Goal: Task Accomplishment & Management: Manage account settings

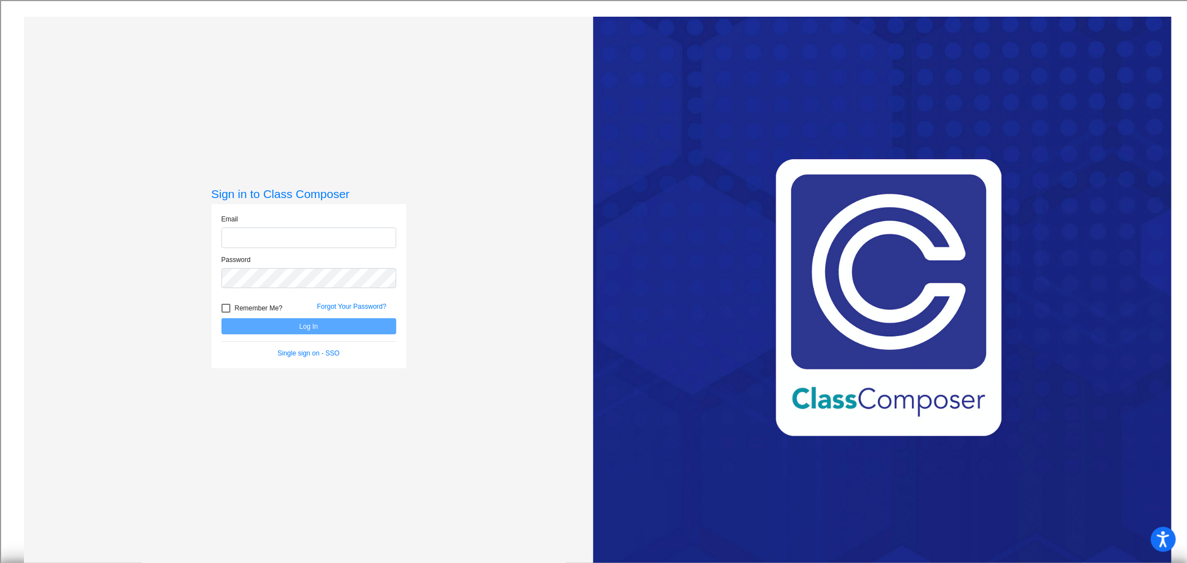
type input "[EMAIL_ADDRESS][DOMAIN_NAME]"
click at [292, 329] on button "Log In" at bounding box center [308, 326] width 175 height 16
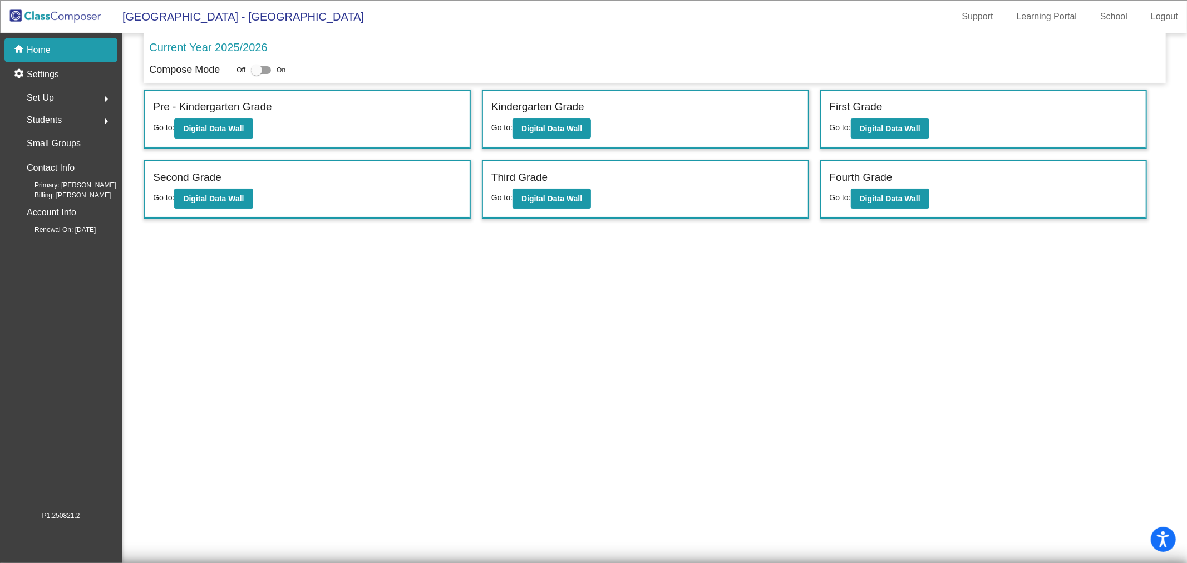
click at [47, 120] on span "Students" at bounding box center [44, 120] width 35 height 16
click at [54, 238] on p "All Students" at bounding box center [50, 241] width 45 height 13
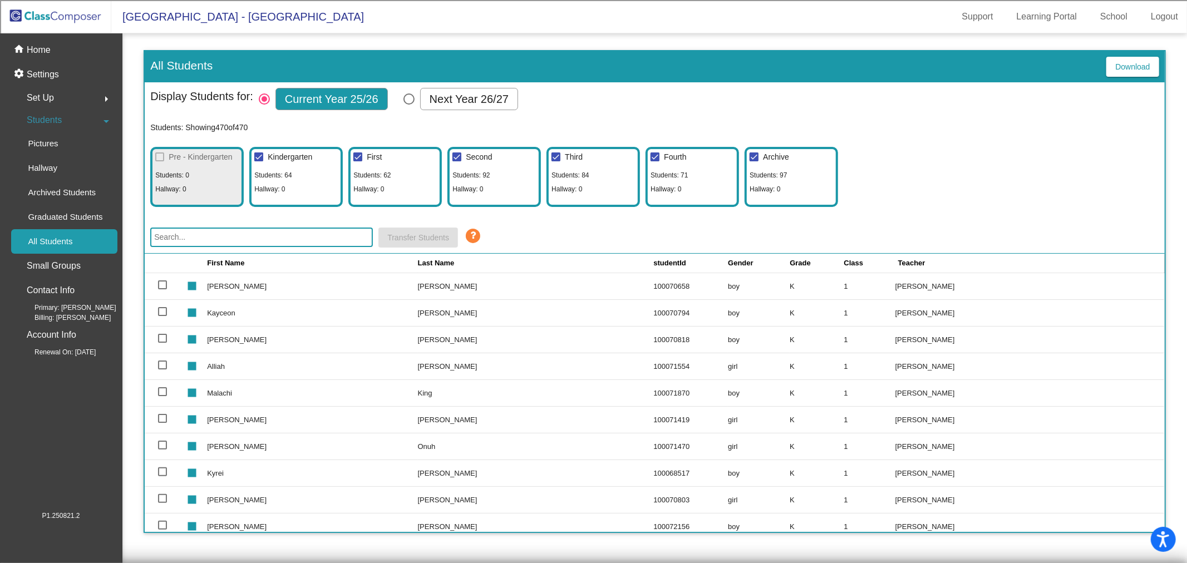
click at [195, 234] on input "text" at bounding box center [261, 237] width 223 height 19
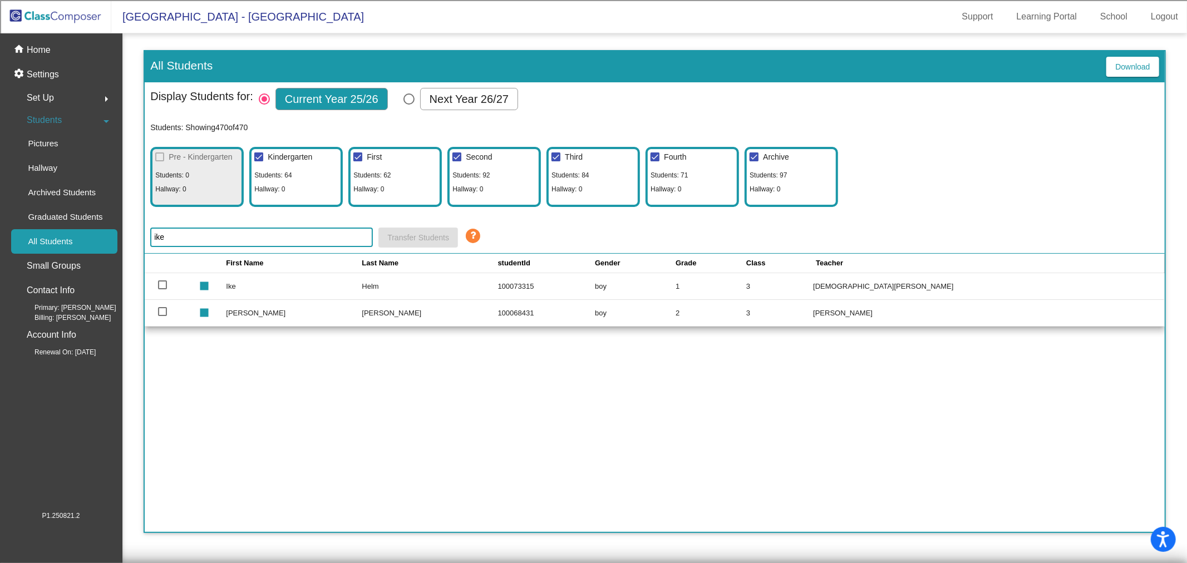
type input "ike"
click at [162, 284] on div at bounding box center [162, 284] width 9 height 9
click at [162, 289] on input "select row 127" at bounding box center [162, 289] width 1 height 1
click at [161, 285] on div at bounding box center [162, 284] width 9 height 9
click at [162, 289] on input "deselect row 127" at bounding box center [162, 289] width 1 height 1
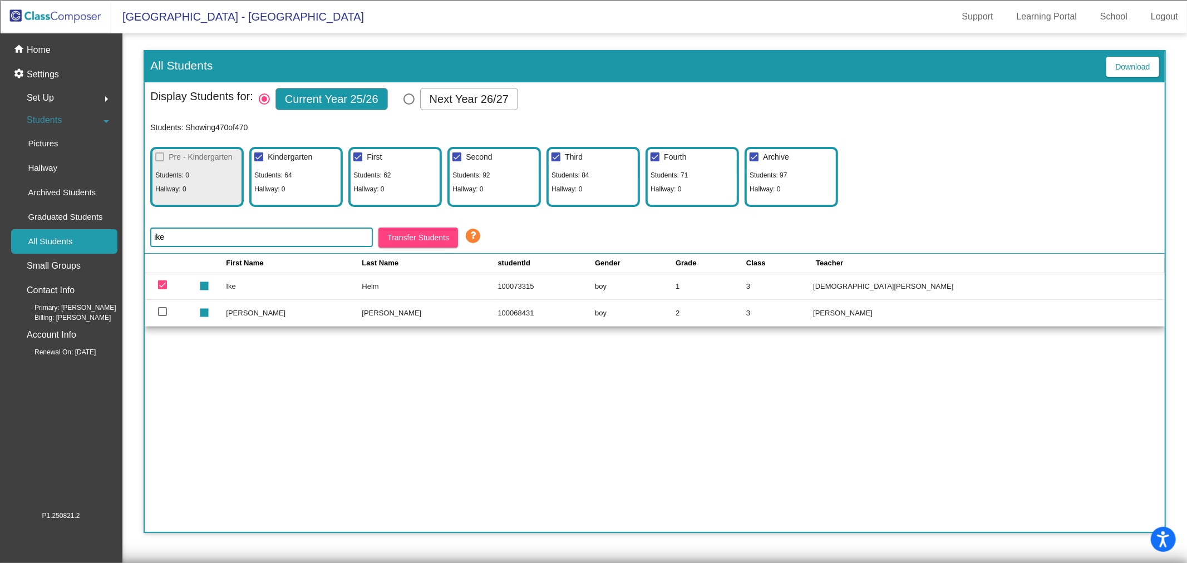
checkbox input "false"
click at [269, 287] on td "Ike" at bounding box center [294, 286] width 136 height 27
click at [260, 286] on td "Ike" at bounding box center [294, 286] width 136 height 27
click at [43, 48] on p "Home" at bounding box center [39, 49] width 24 height 13
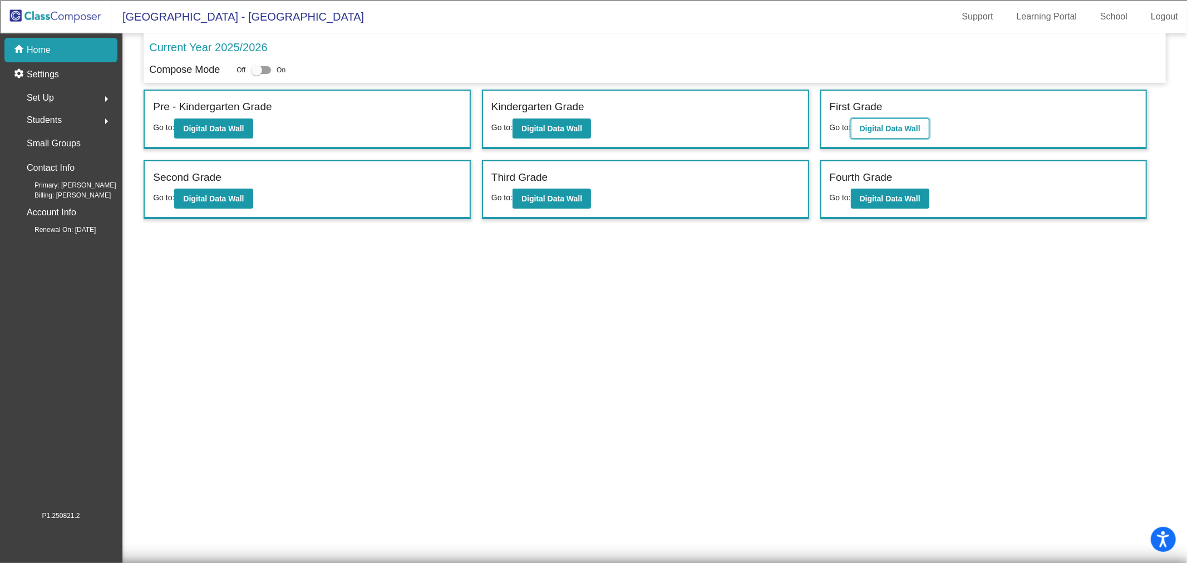
click at [896, 125] on b "Digital Data Wall" at bounding box center [890, 128] width 61 height 9
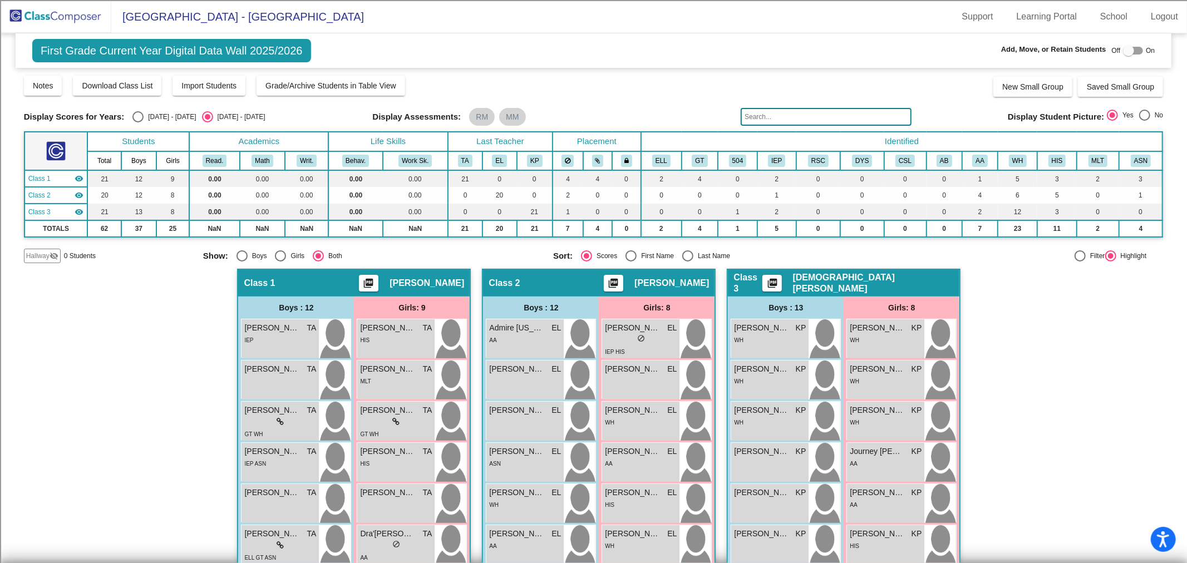
click at [807, 118] on input "text" at bounding box center [825, 117] width 171 height 18
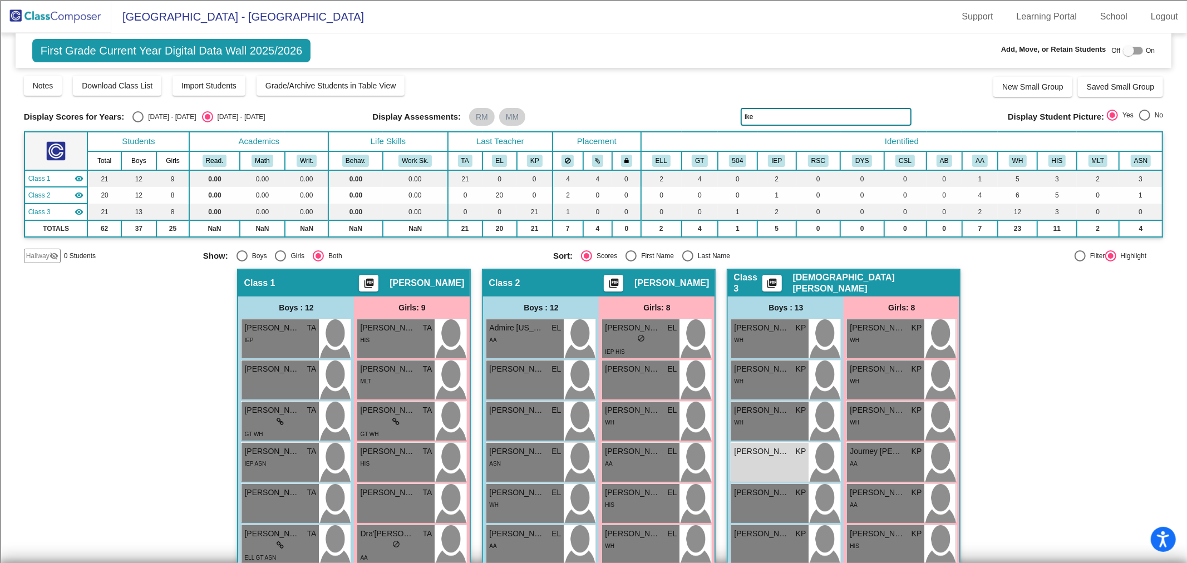
type input "ike"
click at [791, 470] on div "[PERSON_NAME] KP lock do_not_disturb_alt" at bounding box center [769, 462] width 77 height 39
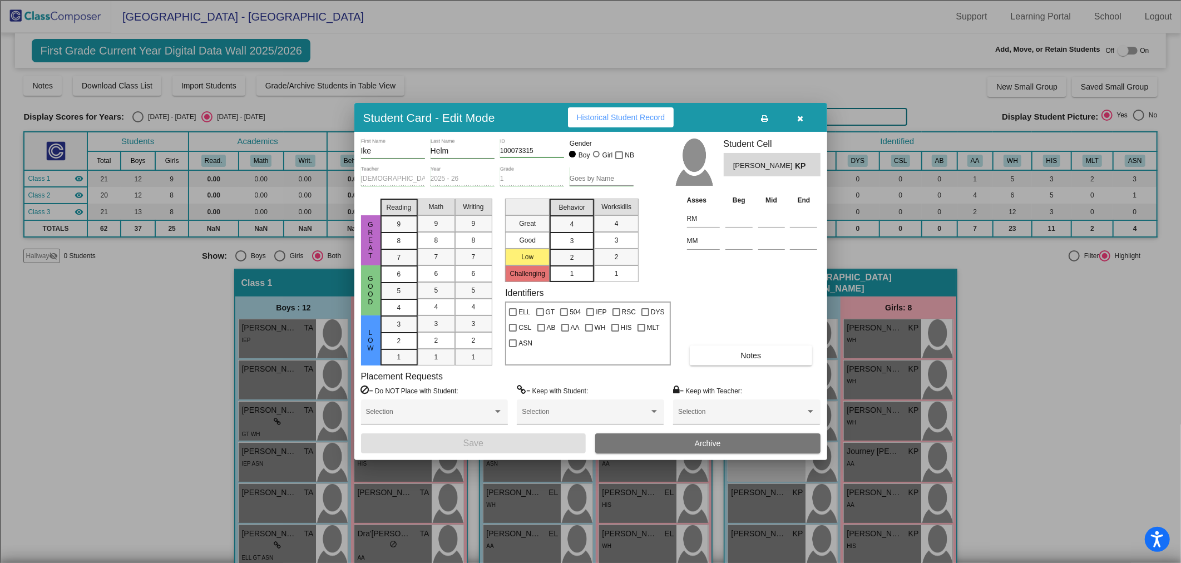
click at [727, 442] on button "Archive" at bounding box center [707, 443] width 225 height 20
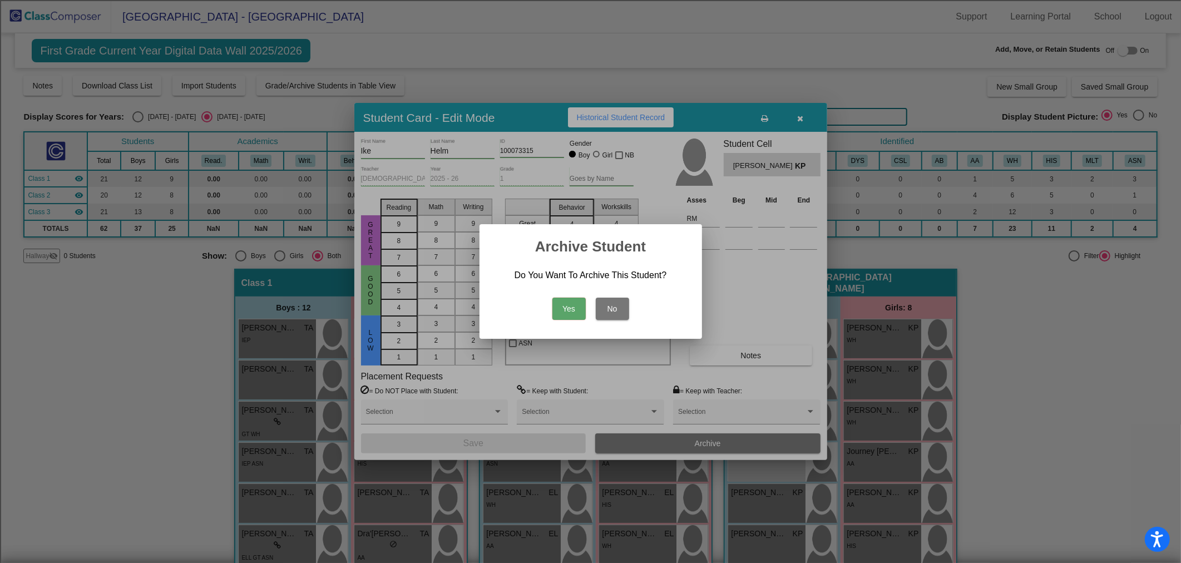
click at [569, 309] on button "Yes" at bounding box center [568, 309] width 33 height 22
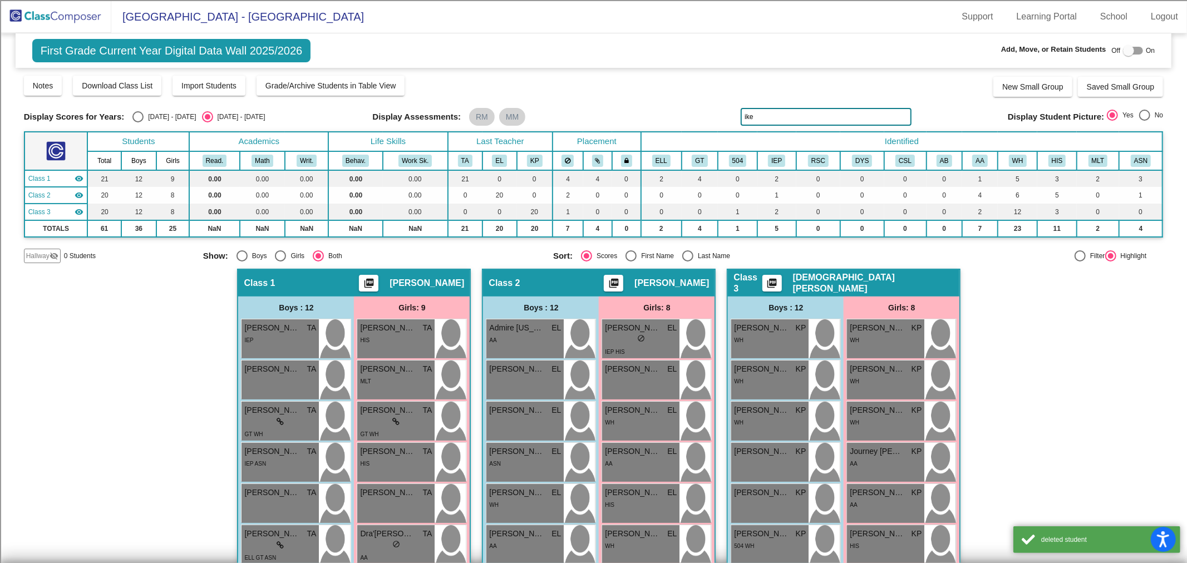
click at [65, 14] on img at bounding box center [55, 16] width 111 height 33
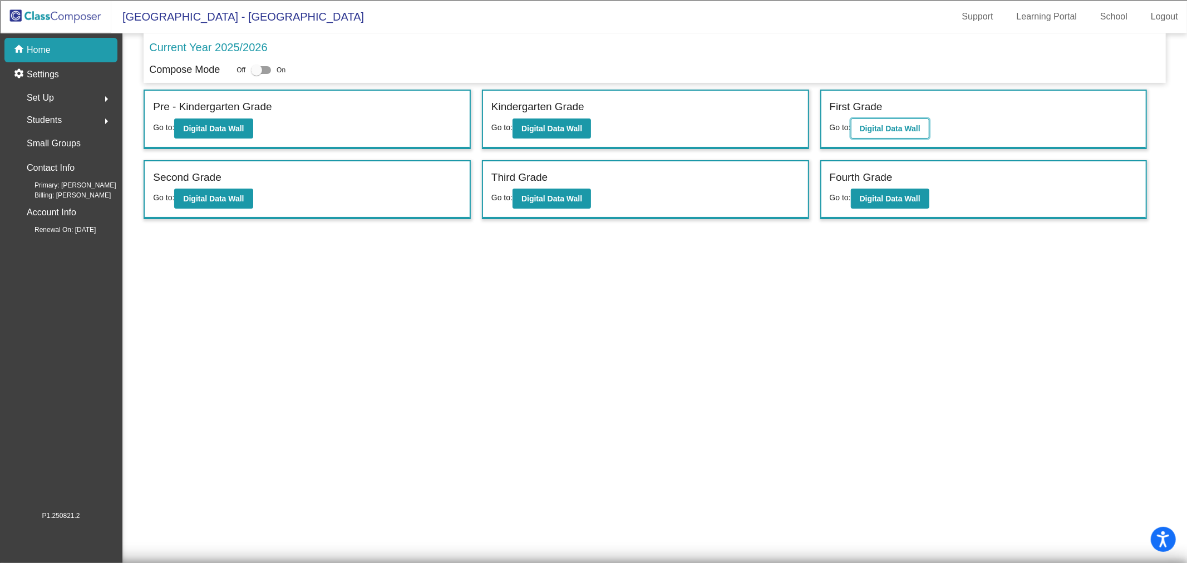
click at [894, 126] on b "Digital Data Wall" at bounding box center [890, 128] width 61 height 9
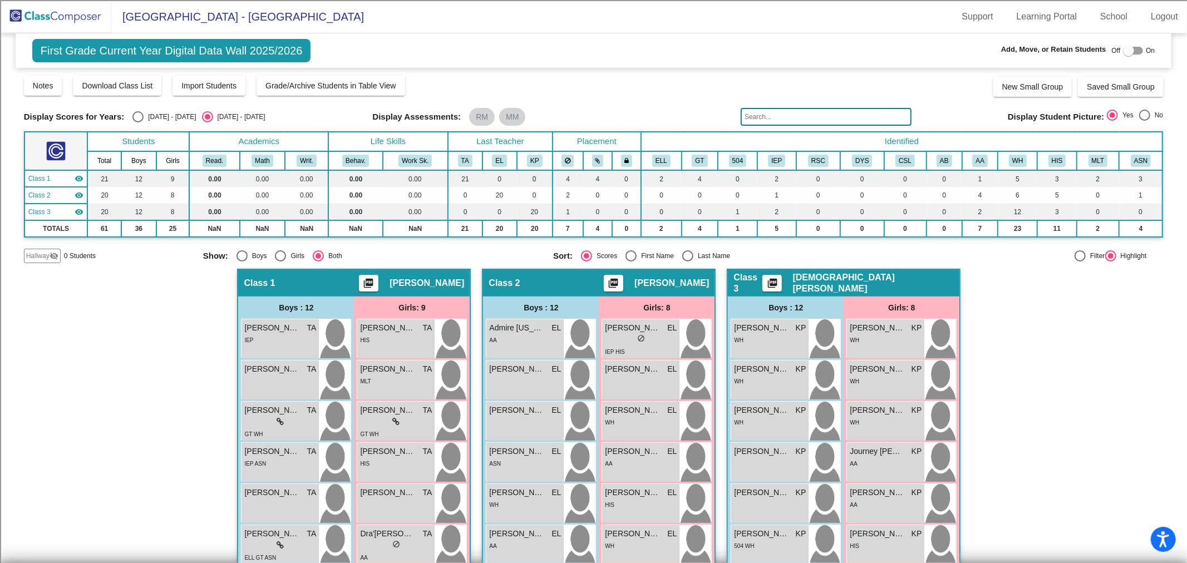
click at [772, 114] on input "text" at bounding box center [825, 117] width 171 height 18
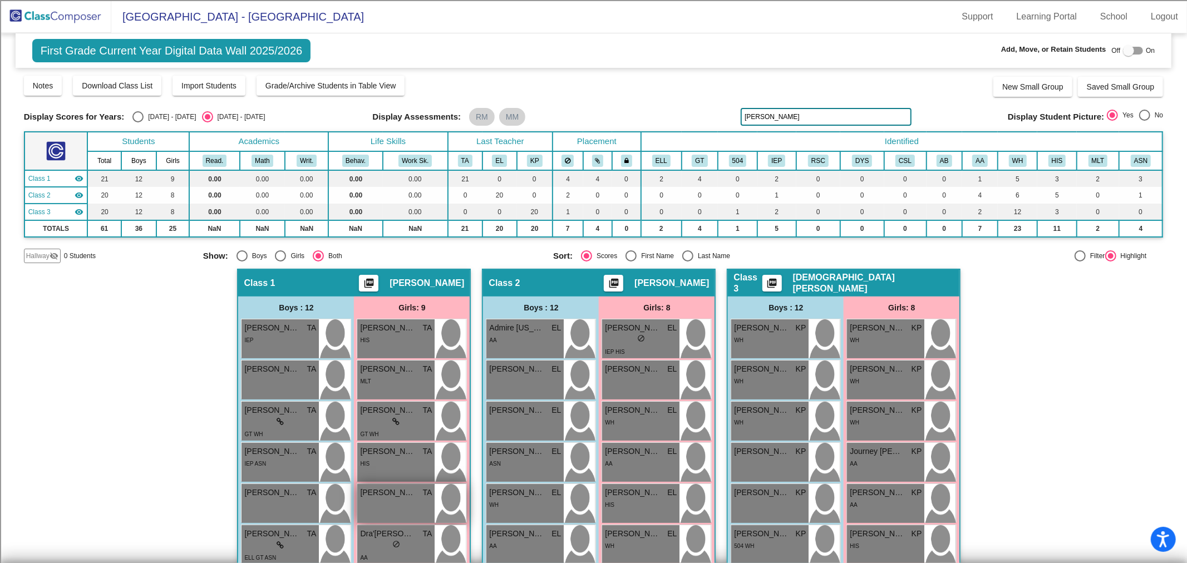
type input "[PERSON_NAME]"
click at [383, 501] on div "[PERSON_NAME] TA lock do_not_disturb_alt" at bounding box center [395, 503] width 77 height 39
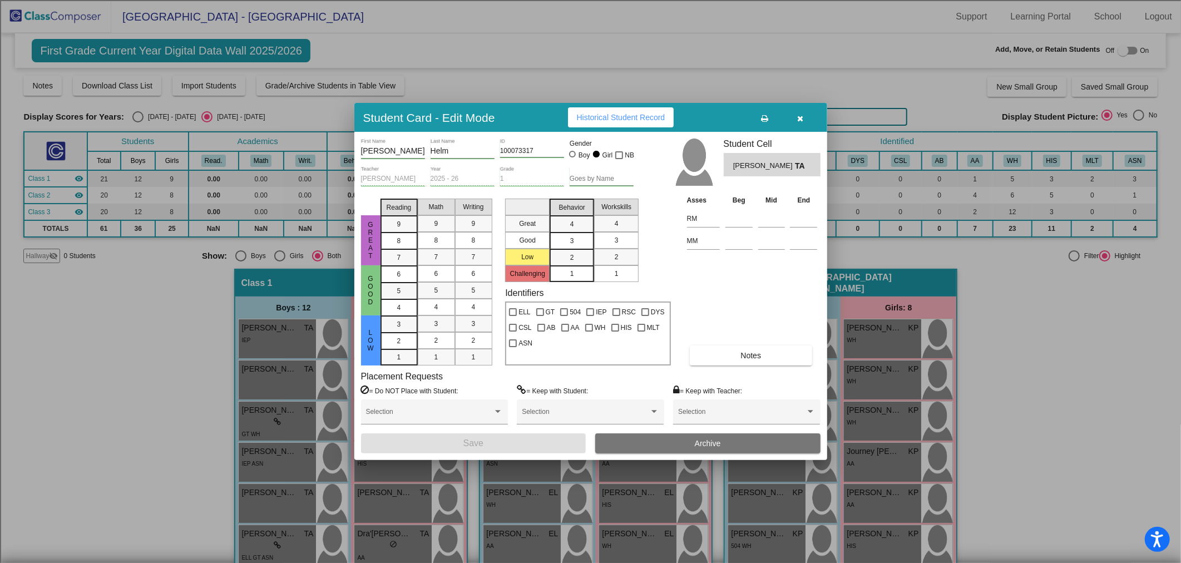
click at [704, 442] on span "Archive" at bounding box center [708, 443] width 26 height 9
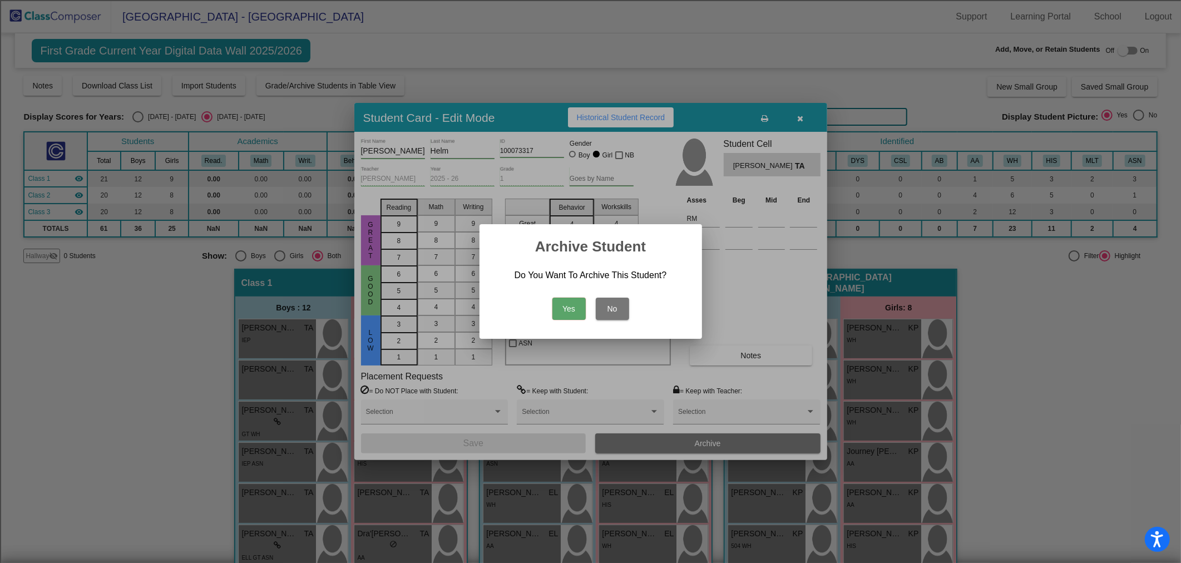
click at [570, 308] on button "Yes" at bounding box center [568, 309] width 33 height 22
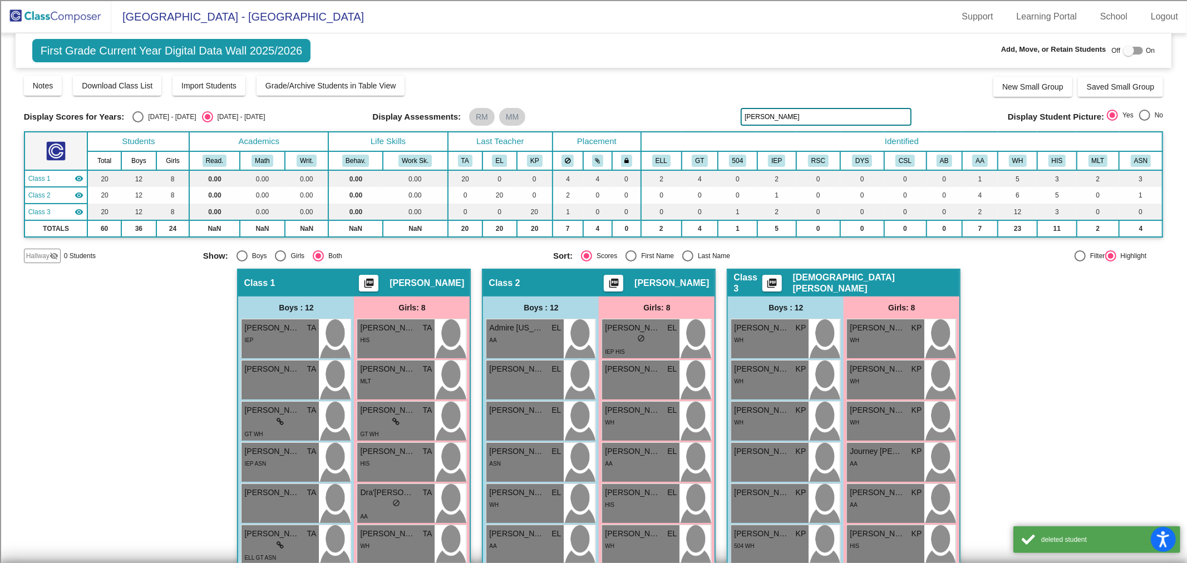
click at [21, 14] on img at bounding box center [55, 16] width 111 height 33
